Goal: Check status

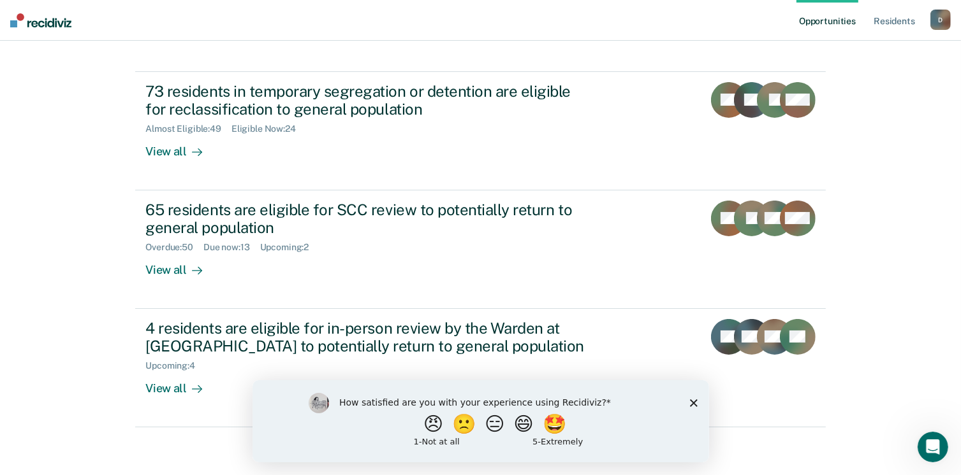
scroll to position [120, 0]
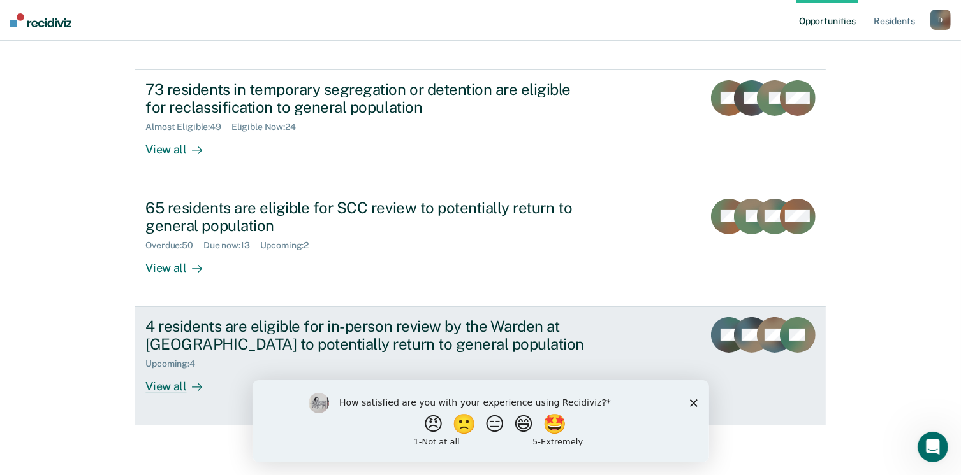
click at [166, 391] on div "View all" at bounding box center [180, 382] width 71 height 25
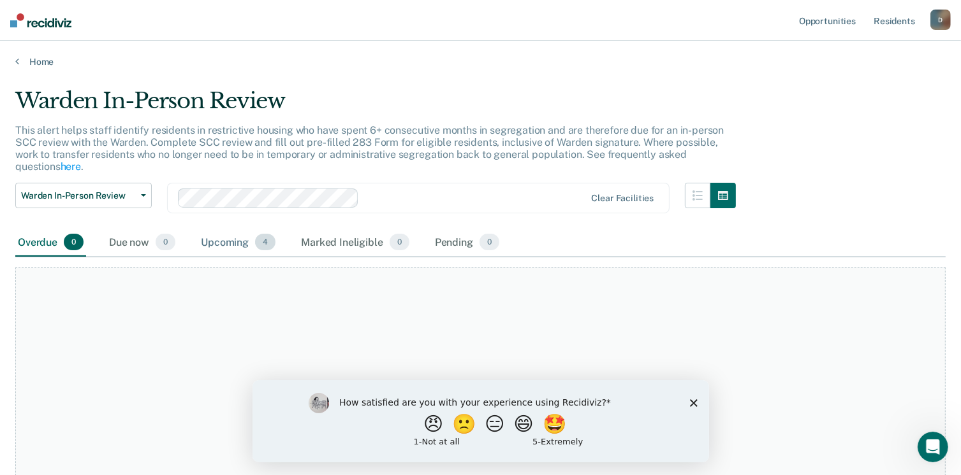
click at [235, 235] on div "Upcoming 4" at bounding box center [238, 243] width 80 height 28
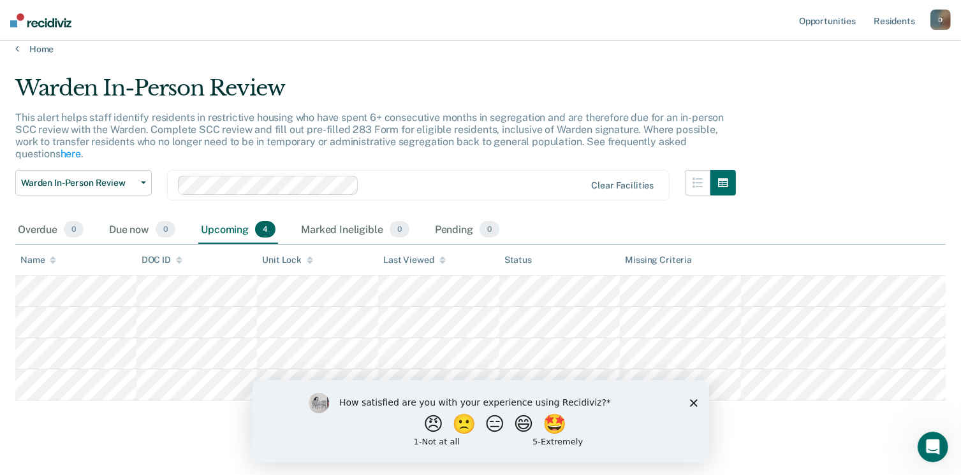
scroll to position [16, 0]
